Goal: Go to known website: Access a specific website the user already knows

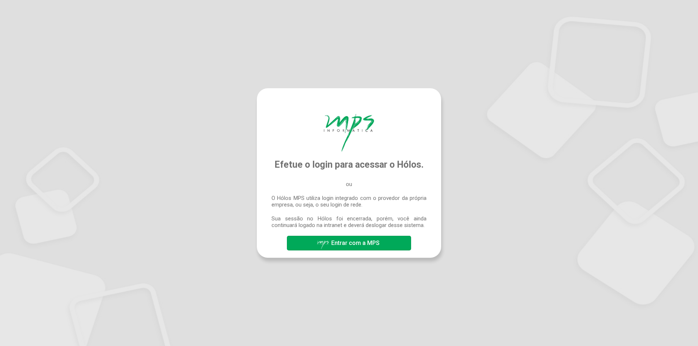
click at [353, 247] on span "Entrar com a MPS" at bounding box center [355, 243] width 48 height 7
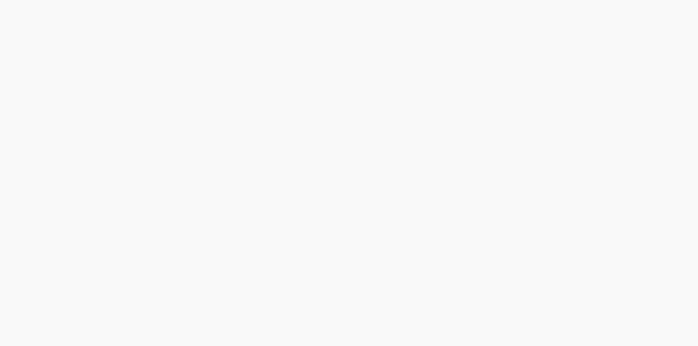
click at [235, 89] on div at bounding box center [349, 173] width 698 height 346
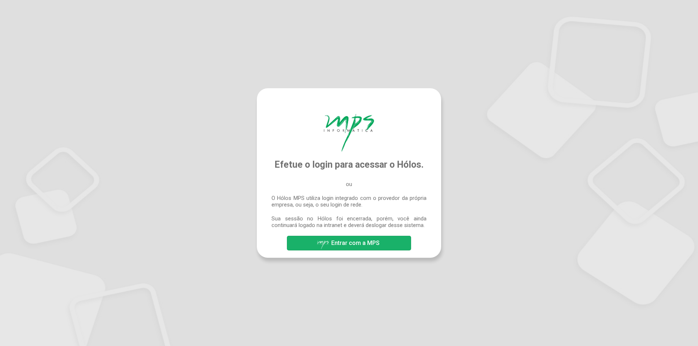
click at [344, 241] on span "Entrar com a MPS" at bounding box center [355, 243] width 48 height 7
